Goal: Task Accomplishment & Management: Complete application form

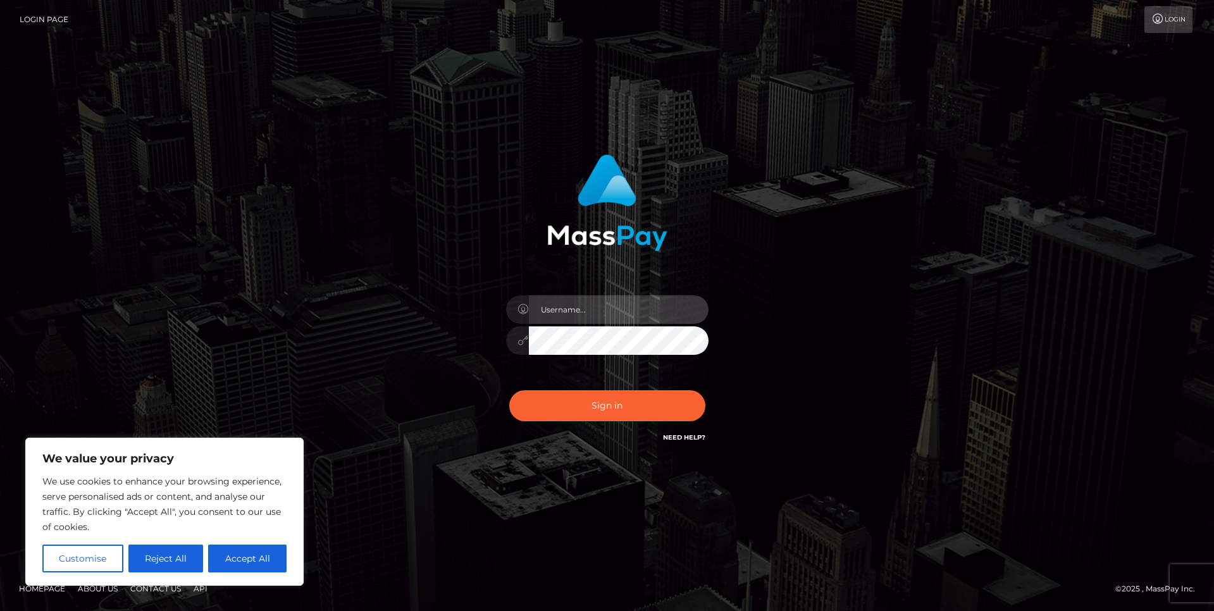
click at [620, 317] on input "text" at bounding box center [619, 309] width 180 height 28
type input "[EMAIL_ADDRESS][DOMAIN_NAME]"
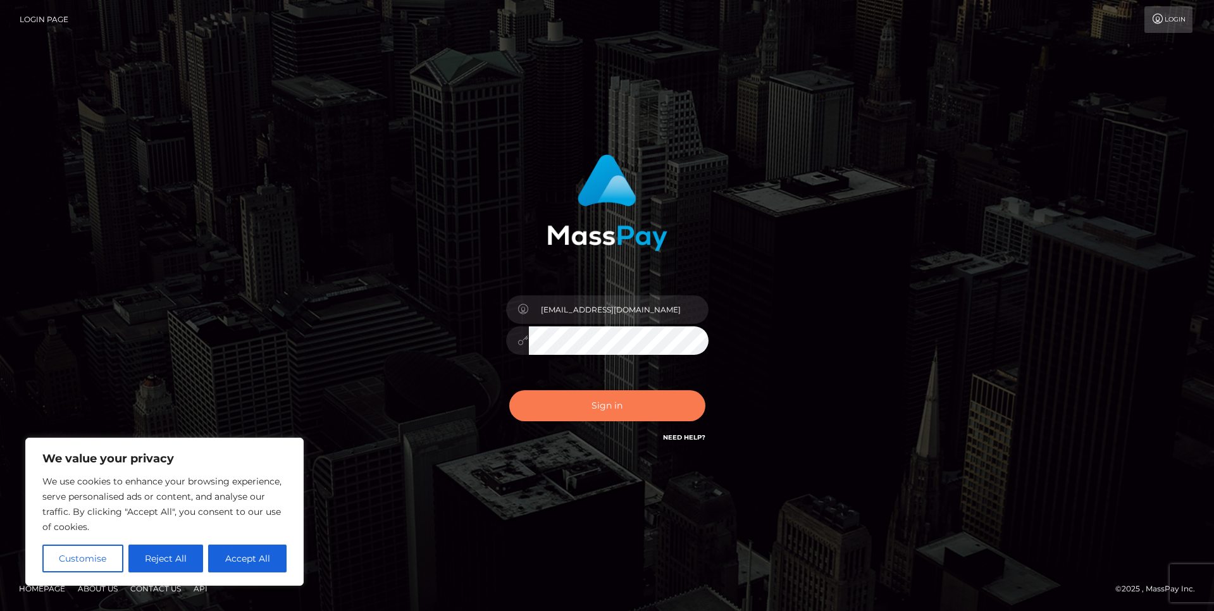
click at [588, 412] on button "Sign in" at bounding box center [607, 405] width 196 height 31
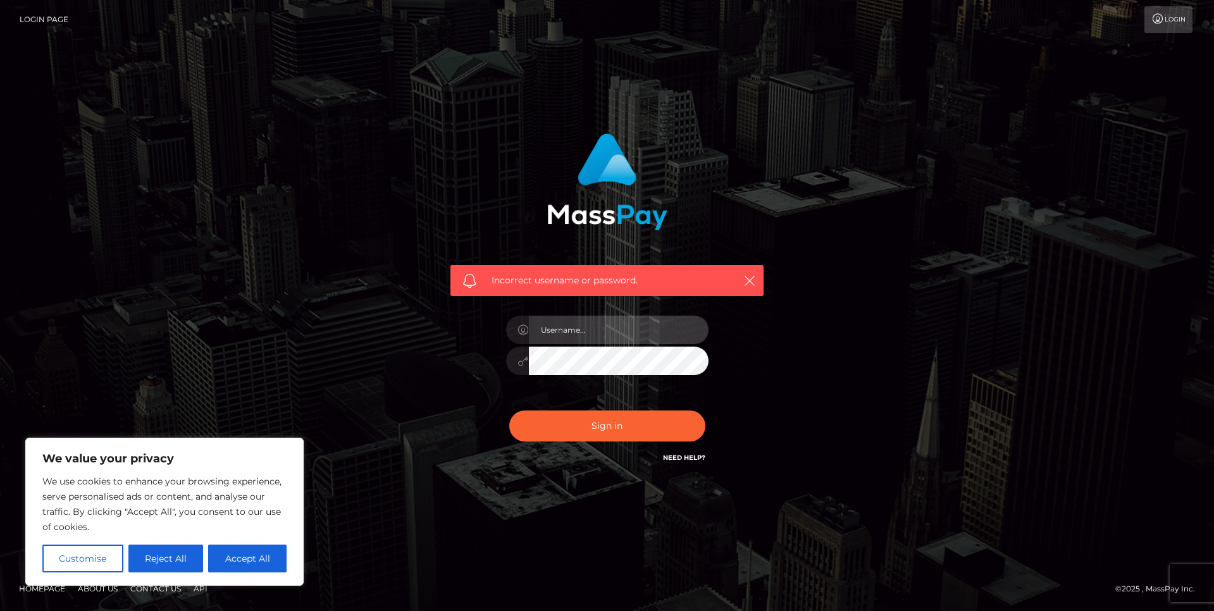
click at [581, 333] on input "text" at bounding box center [619, 330] width 180 height 28
type input "Samikyu"
click at [509, 411] on button "Sign in" at bounding box center [607, 426] width 196 height 31
click at [598, 335] on input "text" at bounding box center [619, 330] width 180 height 28
type input "[EMAIL_ADDRESS][DOMAIN_NAME]"
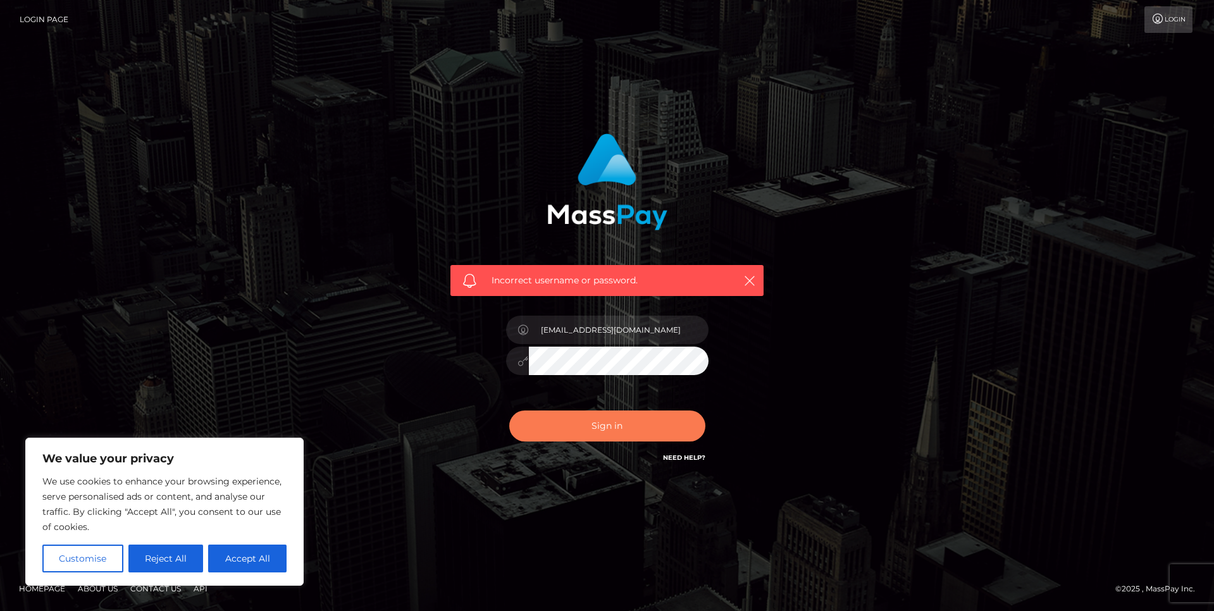
click at [623, 437] on button "Sign in" at bounding box center [607, 426] width 196 height 31
click at [751, 280] on icon "button" at bounding box center [749, 281] width 13 height 13
click at [750, 275] on icon "button" at bounding box center [749, 281] width 13 height 13
click at [748, 281] on icon "button" at bounding box center [749, 281] width 13 height 13
drag, startPoint x: 614, startPoint y: 332, endPoint x: 630, endPoint y: 338, distance: 17.4
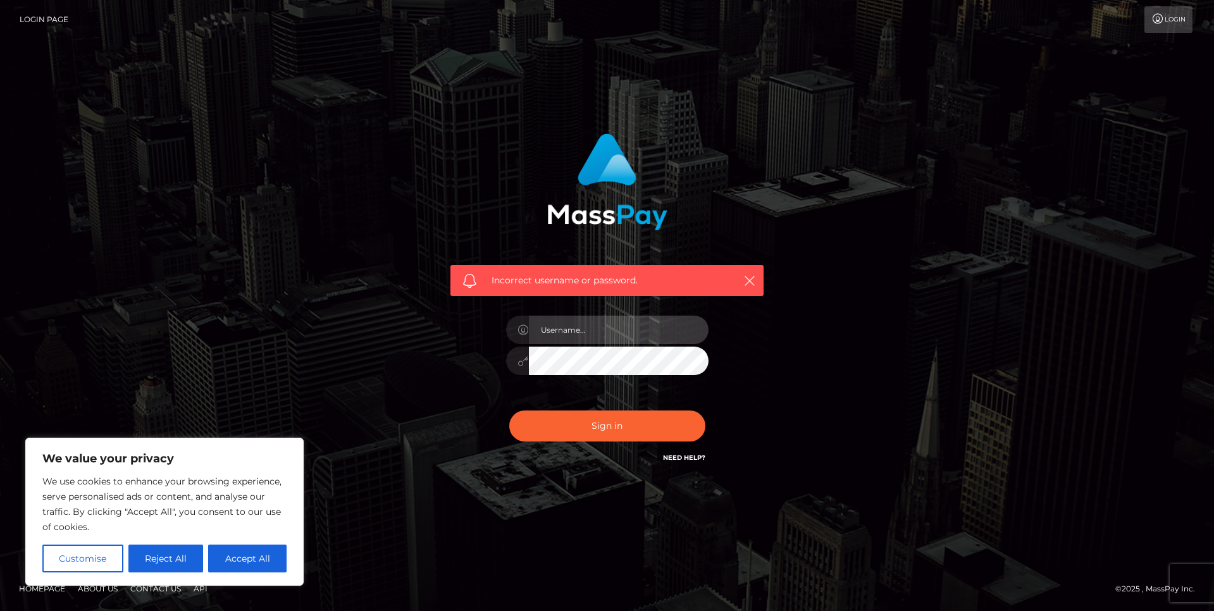
click at [614, 332] on input "text" at bounding box center [619, 330] width 180 height 28
type input "siaosamantha@gmail.com"
click at [596, 426] on button "Sign in" at bounding box center [607, 426] width 196 height 31
click at [593, 339] on input "text" at bounding box center [619, 330] width 180 height 28
type input "siaosamantha@gmail.com"
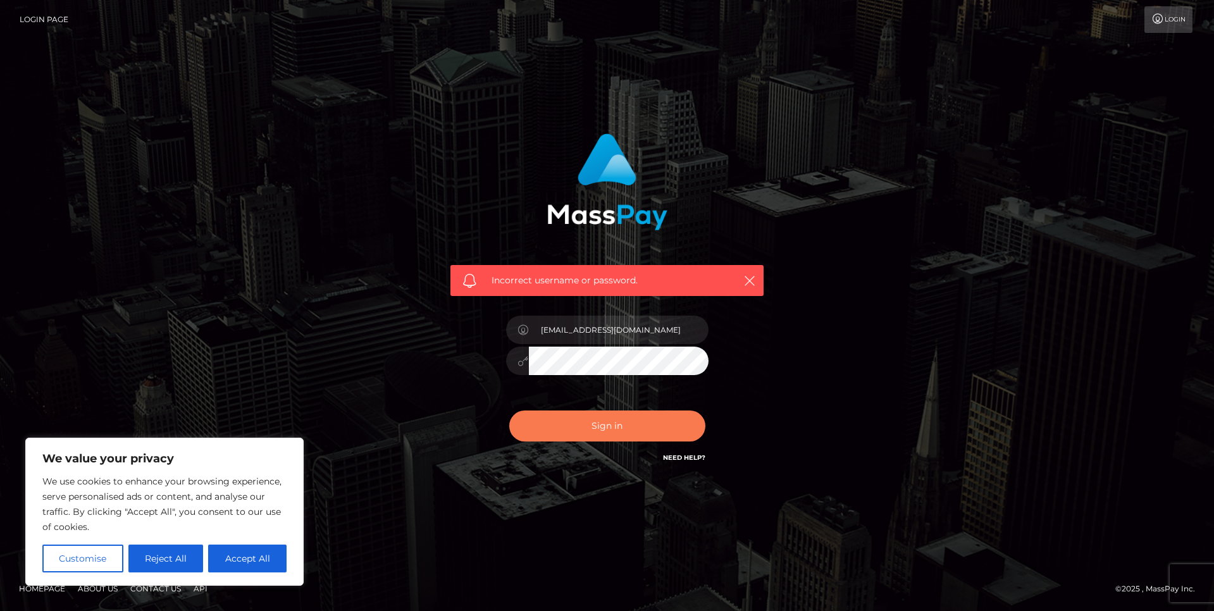
click at [614, 433] on button "Sign in" at bounding box center [607, 426] width 196 height 31
click at [677, 457] on link "Need Help?" at bounding box center [684, 458] width 42 height 8
click at [650, 402] on div at bounding box center [607, 354] width 221 height 97
click at [677, 456] on link "Need Help?" at bounding box center [684, 458] width 42 height 8
click at [690, 460] on link "Need Help?" at bounding box center [684, 458] width 42 height 8
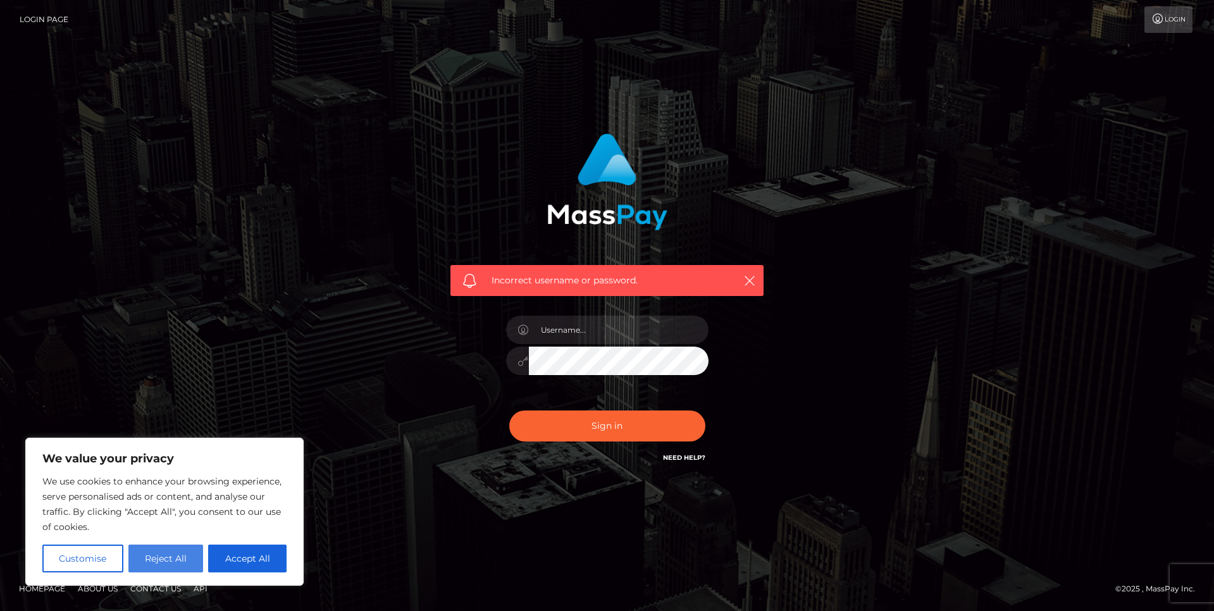
click at [180, 563] on button "Reject All" at bounding box center [165, 559] width 75 height 28
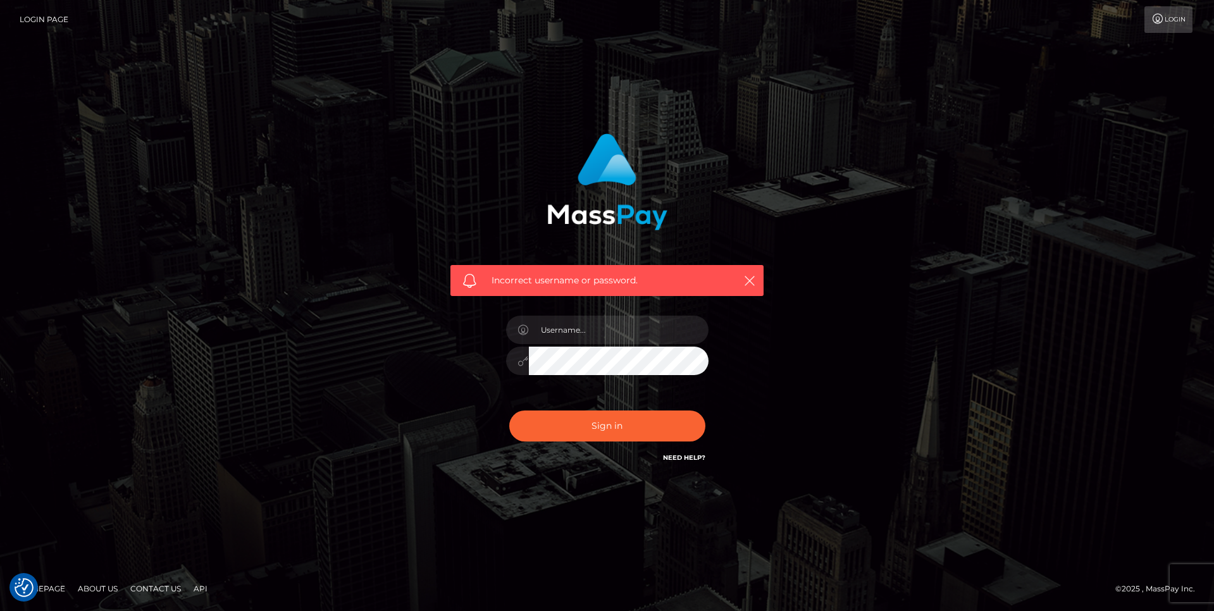
click at [686, 458] on link "Need Help?" at bounding box center [684, 458] width 42 height 8
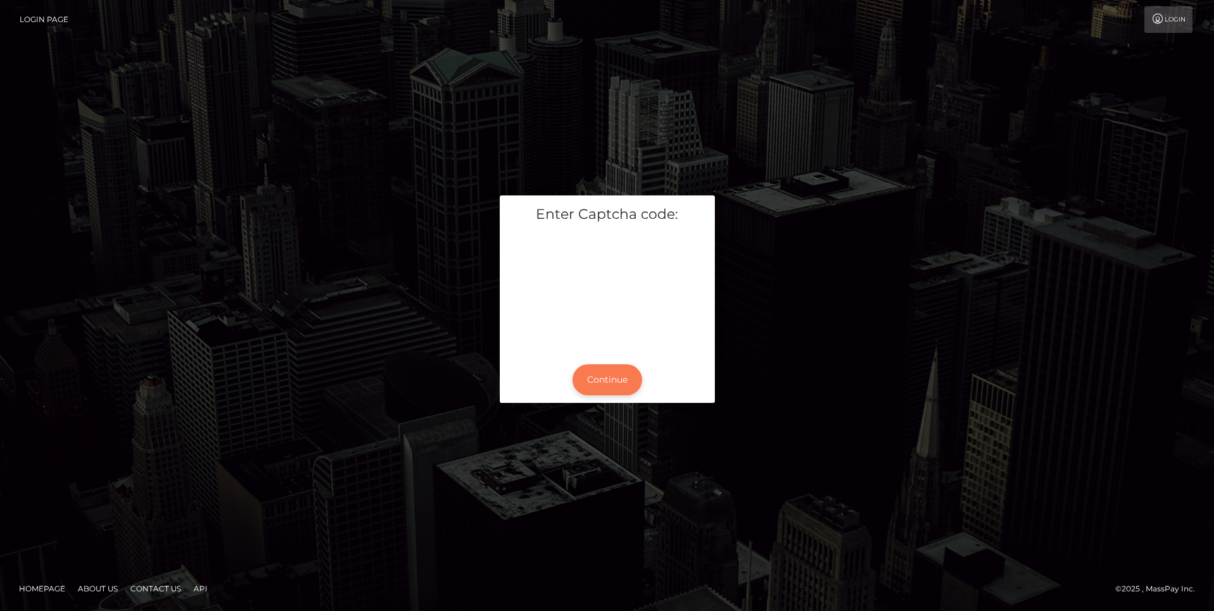
click at [601, 376] on button "Continue" at bounding box center [608, 379] width 70 height 31
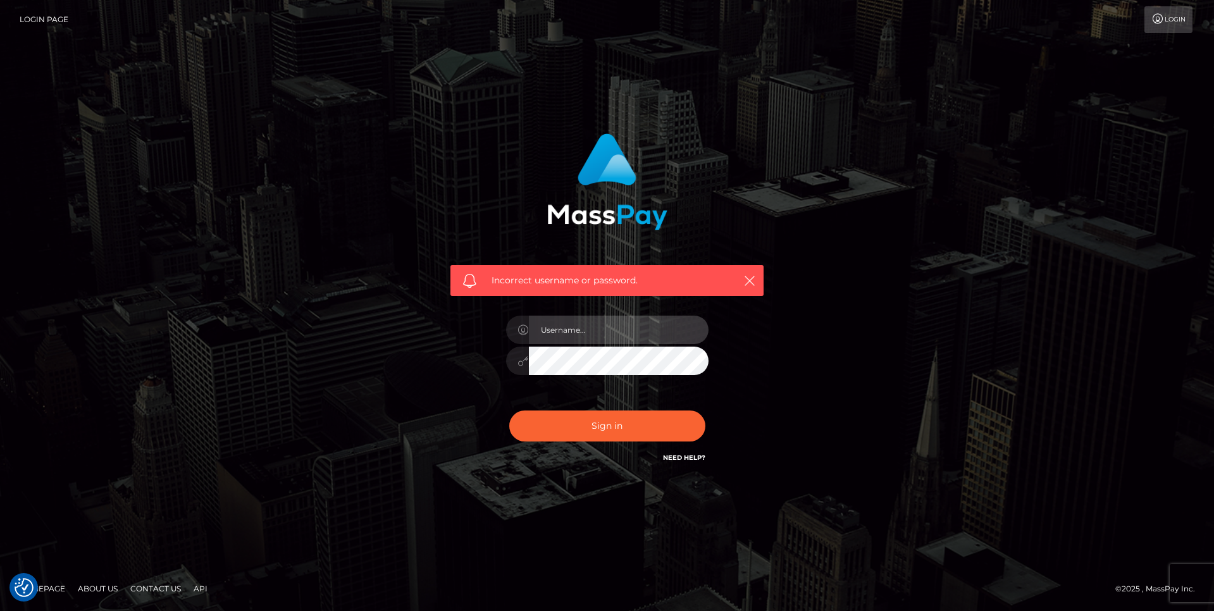
click at [640, 333] on input "text" at bounding box center [619, 330] width 180 height 28
click at [601, 328] on input "text" at bounding box center [619, 330] width 180 height 28
click at [822, 329] on div "Incorrect username or password." at bounding box center [607, 306] width 721 height 364
click at [696, 459] on link "Need Help?" at bounding box center [684, 458] width 42 height 8
click at [559, 331] on input "text" at bounding box center [619, 330] width 180 height 28
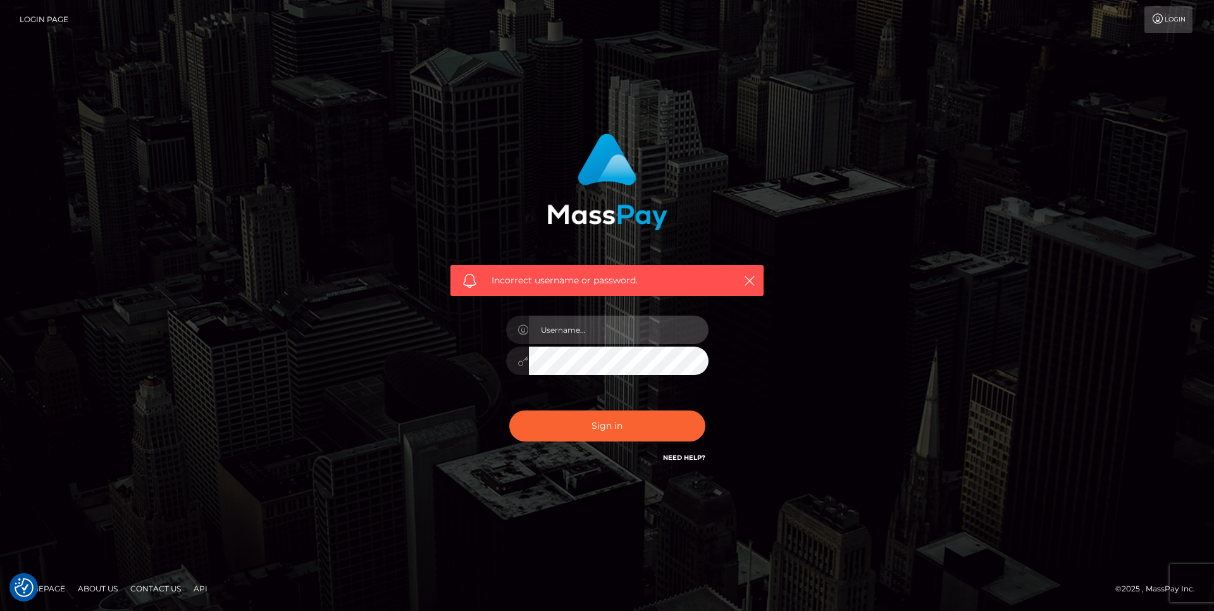
type input "[EMAIL_ADDRESS][DOMAIN_NAME]"
click at [585, 420] on button "Sign in" at bounding box center [607, 426] width 196 height 31
drag, startPoint x: 627, startPoint y: 341, endPoint x: 640, endPoint y: 337, distance: 14.0
click at [627, 342] on input "text" at bounding box center [619, 330] width 180 height 28
type input "samikyu"
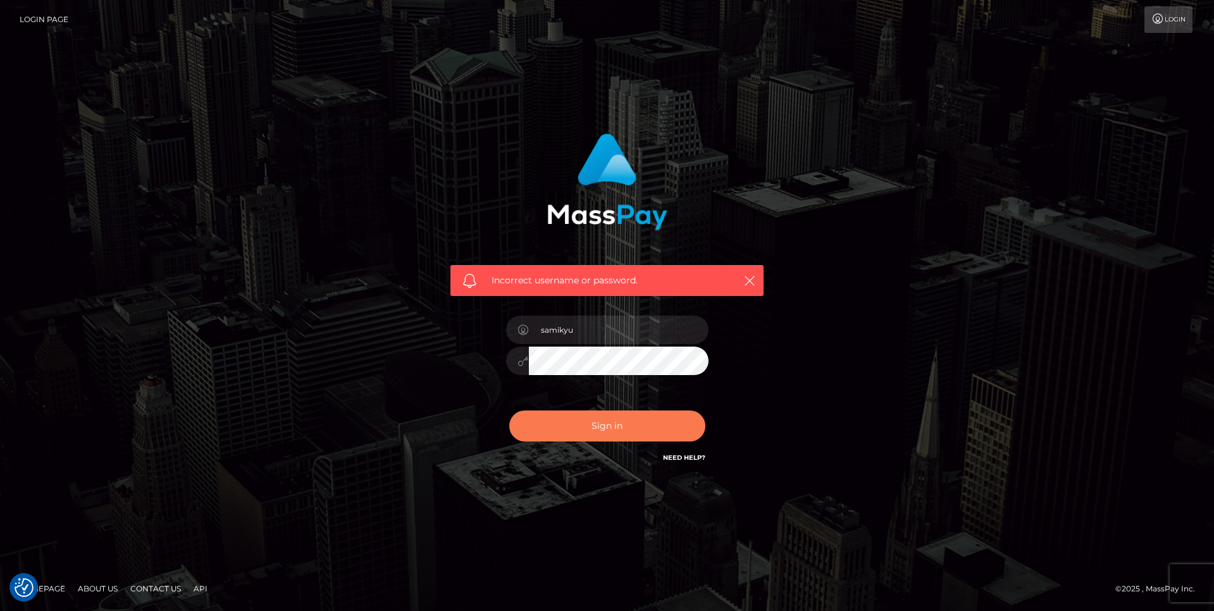
click at [597, 425] on button "Sign in" at bounding box center [607, 426] width 196 height 31
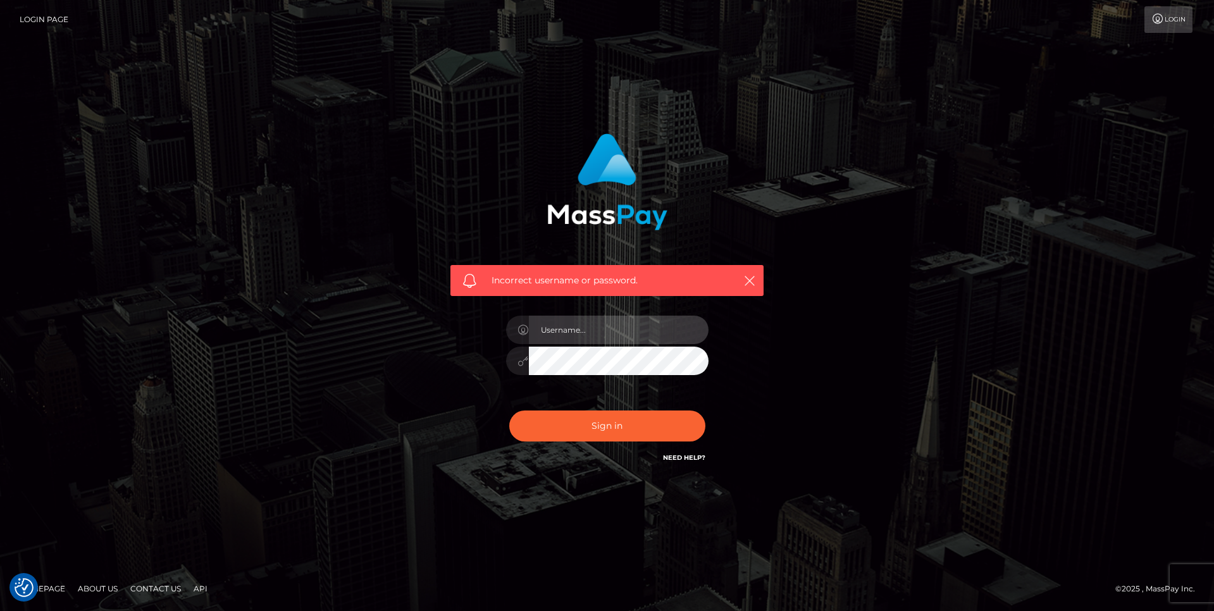
click at [657, 331] on input "text" at bounding box center [619, 330] width 180 height 28
type input "[EMAIL_ADDRESS][DOMAIN_NAME]"
click at [581, 422] on button "Sign in" at bounding box center [607, 426] width 196 height 31
click at [598, 329] on input "text" at bounding box center [619, 330] width 180 height 28
type input "[EMAIL_ADDRESS][DOMAIN_NAME]"
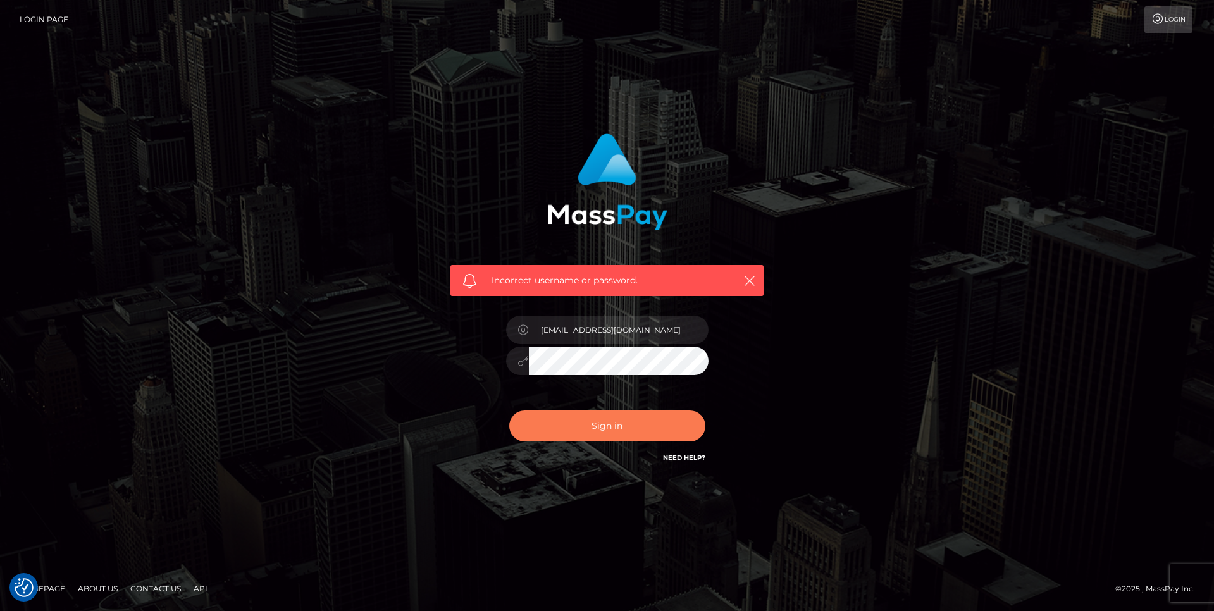
click at [635, 422] on button "Sign in" at bounding box center [607, 426] width 196 height 31
click at [694, 461] on link "Need Help?" at bounding box center [684, 458] width 42 height 8
click at [153, 591] on link "Contact Us" at bounding box center [155, 589] width 61 height 20
drag, startPoint x: 1087, startPoint y: 324, endPoint x: 1082, endPoint y: 318, distance: 8.1
click at [1087, 323] on div "Incorrect username or password." at bounding box center [607, 306] width 1214 height 554
